Goal: Information Seeking & Learning: Learn about a topic

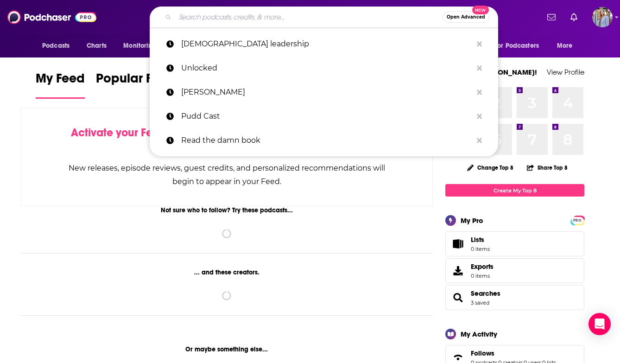
click at [196, 19] on input "Search podcasts, credits, & more..." at bounding box center [309, 17] width 268 height 15
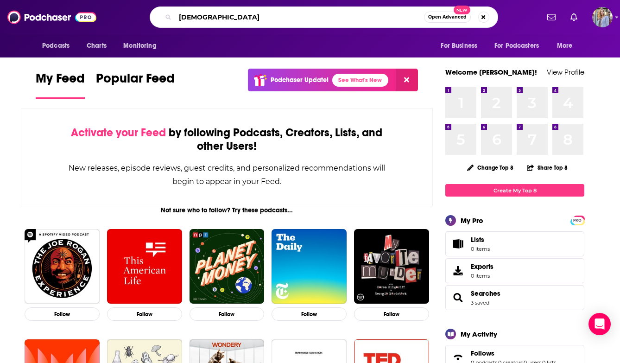
type input "[DEMOGRAPHIC_DATA]"
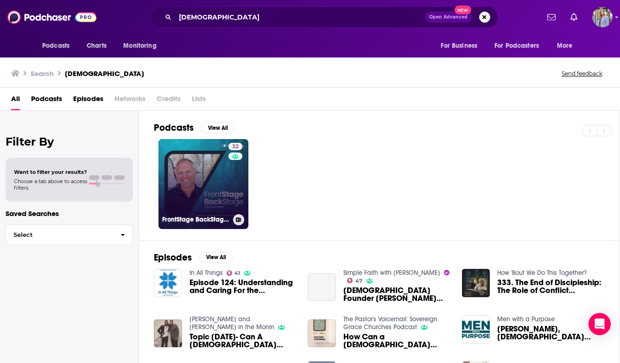
click at [179, 198] on link "32 FrontStage BackStage with [PERSON_NAME] - Healthy Leadership for Life and Mi…" at bounding box center [204, 184] width 90 height 90
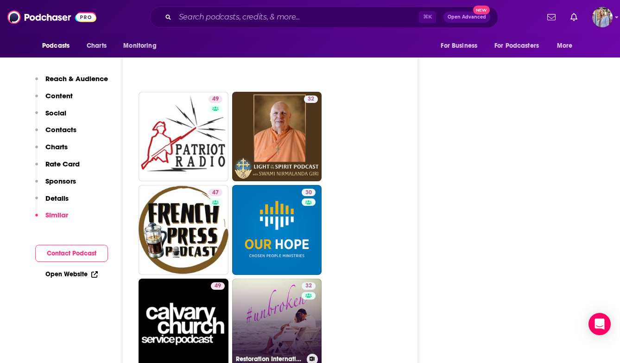
scroll to position [1886, 0]
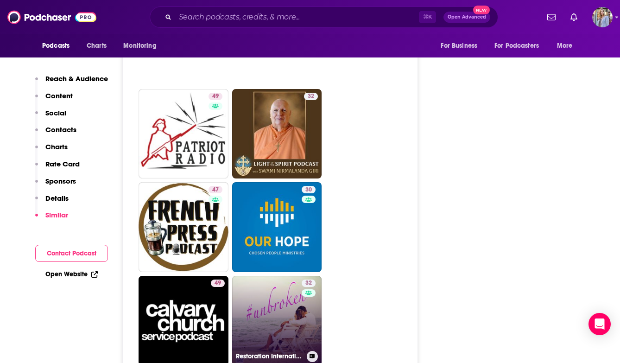
click at [268, 276] on link "32 Restoration International" at bounding box center [277, 321] width 90 height 90
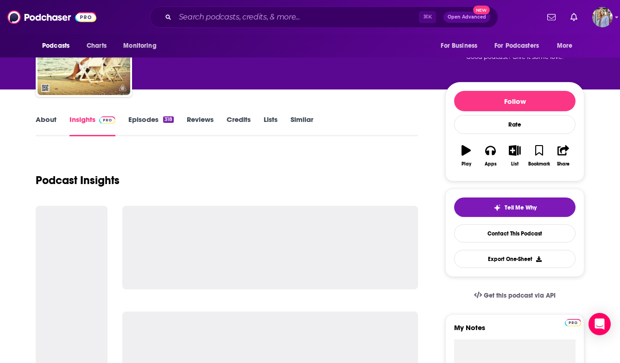
scroll to position [77, 0]
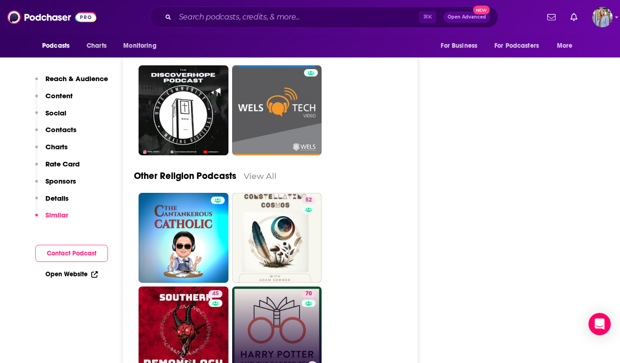
scroll to position [2845, 0]
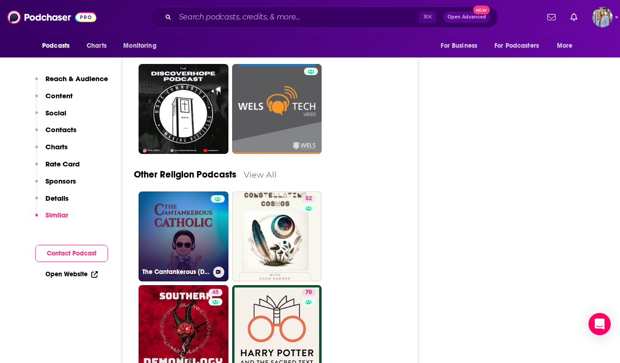
click at [195, 199] on link "The Cantankerous [DEMOGRAPHIC_DATA]" at bounding box center [184, 236] width 90 height 90
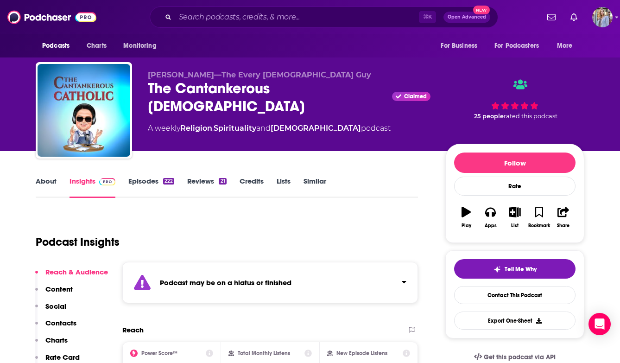
type input "[URL][DOMAIN_NAME]"
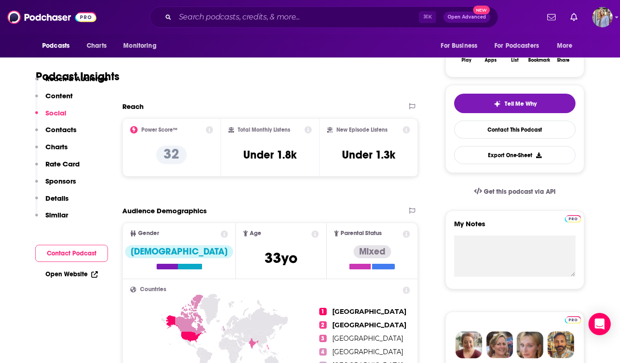
scroll to position [127, 0]
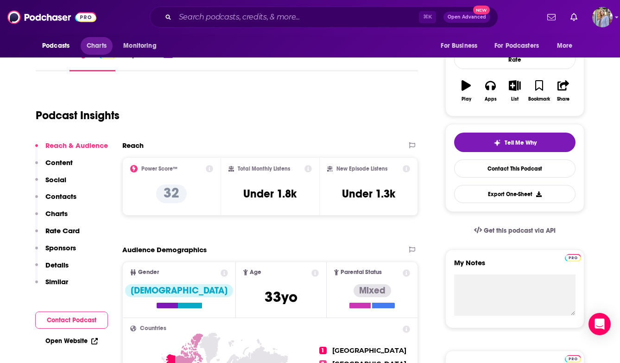
click at [95, 42] on span "Charts" at bounding box center [97, 45] width 20 height 13
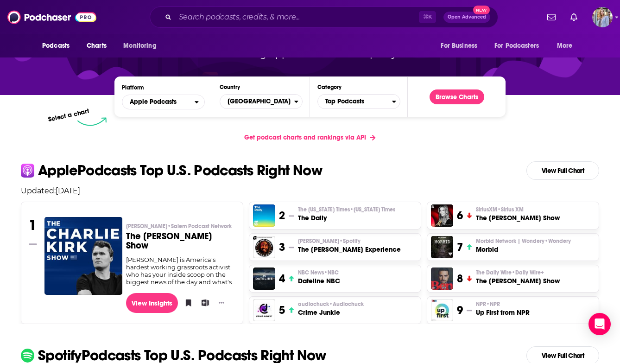
scroll to position [121, 0]
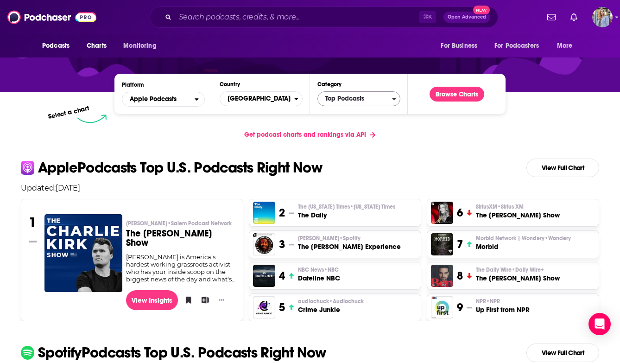
click at [367, 96] on span "Top Podcasts" at bounding box center [355, 99] width 74 height 16
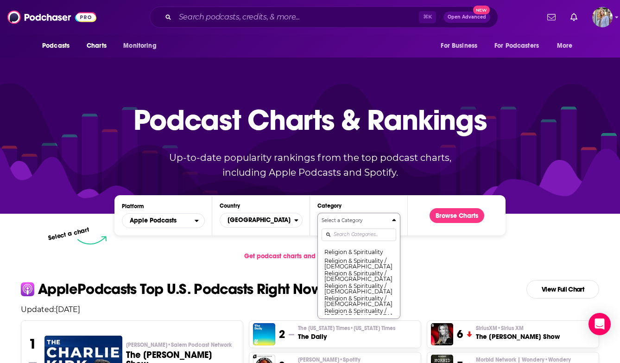
scroll to position [728, 0]
click at [343, 254] on button "Religion & Spirituality" at bounding box center [359, 248] width 75 height 11
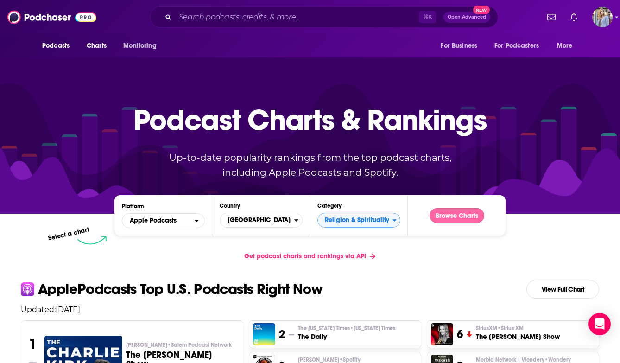
click at [459, 216] on button "Browse Charts" at bounding box center [457, 215] width 55 height 15
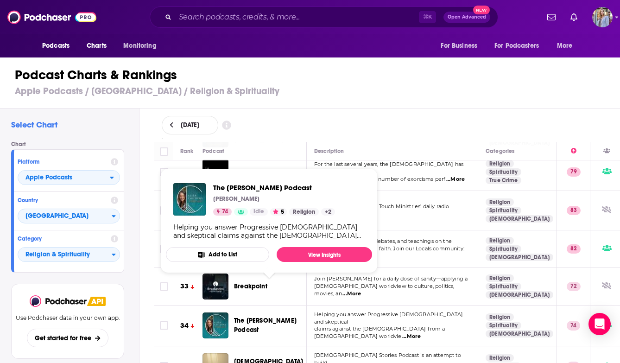
scroll to position [1156, 0]
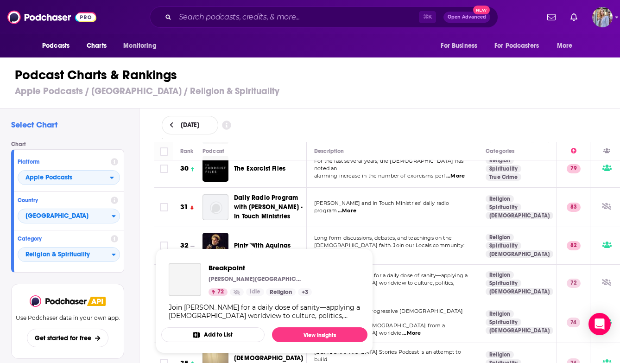
click at [250, 279] on span "Breakpoint" at bounding box center [250, 283] width 33 height 9
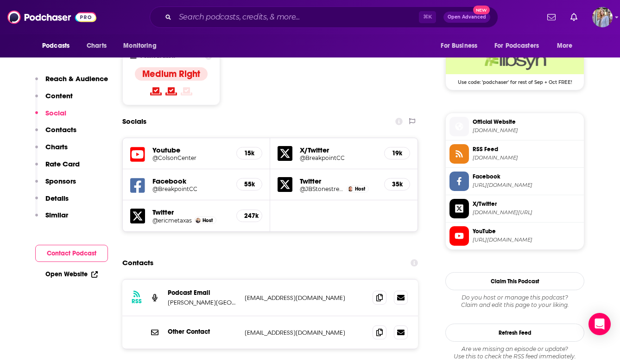
scroll to position [760, 0]
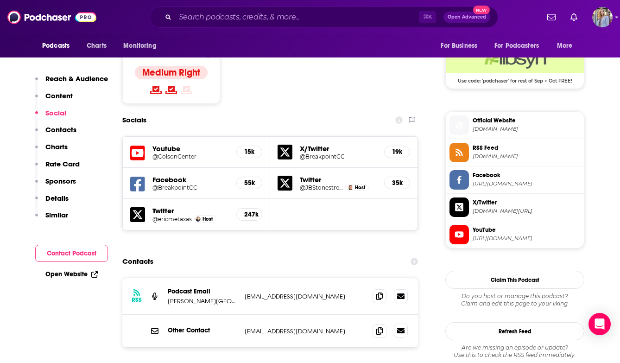
click at [400, 328] on icon at bounding box center [400, 331] width 7 height 6
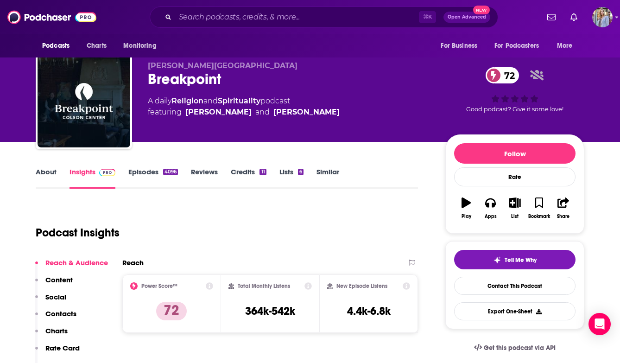
scroll to position [10, 0]
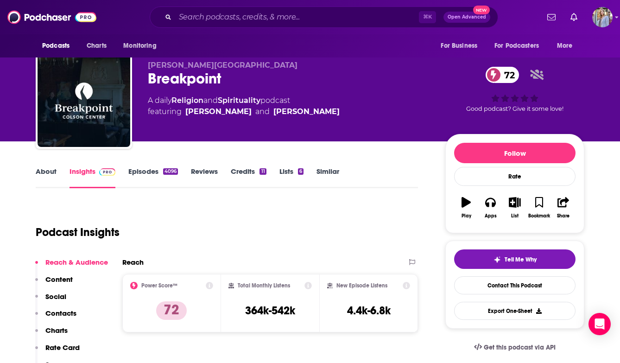
click at [143, 173] on link "Episodes 4096" at bounding box center [153, 177] width 50 height 21
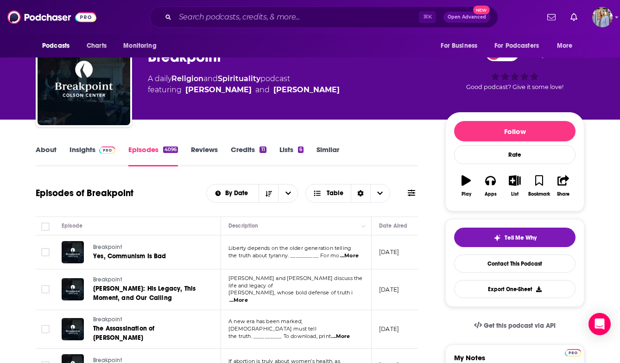
scroll to position [40, 0]
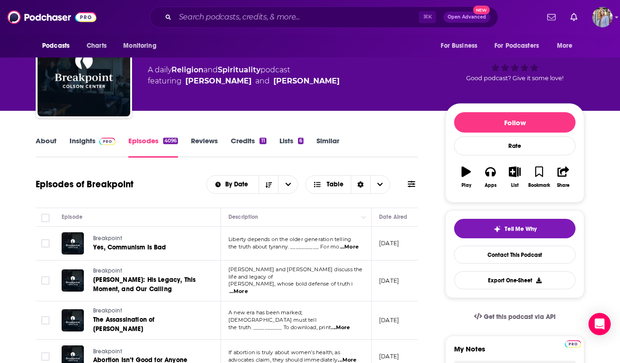
click at [347, 248] on span "...More" at bounding box center [349, 246] width 19 height 7
click at [258, 287] on td "[PERSON_NAME] and [PERSON_NAME] discuss the life and legacy of [PERSON_NAME], w…" at bounding box center [296, 281] width 151 height 41
